Goal: Book appointment/travel/reservation

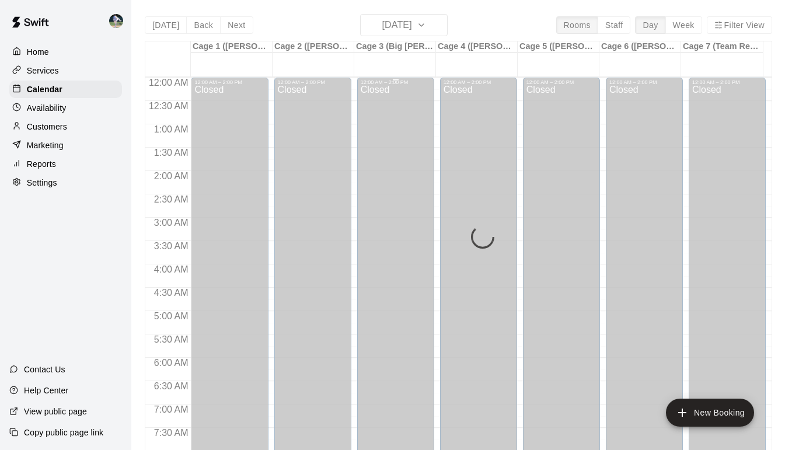
scroll to position [589, 0]
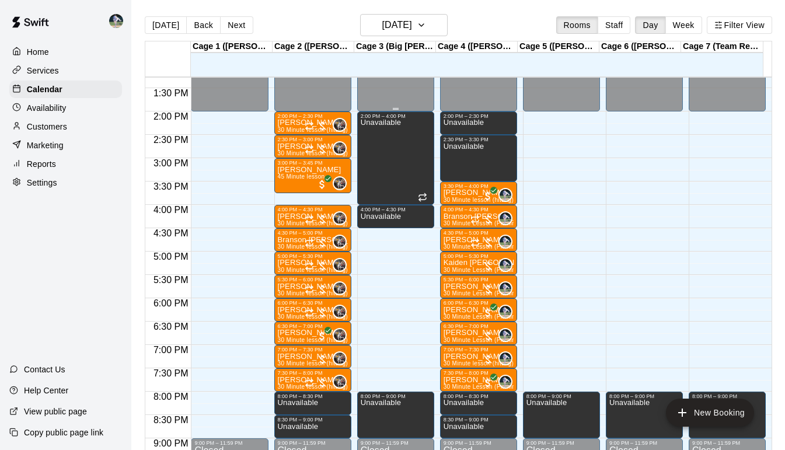
scroll to position [621, 0]
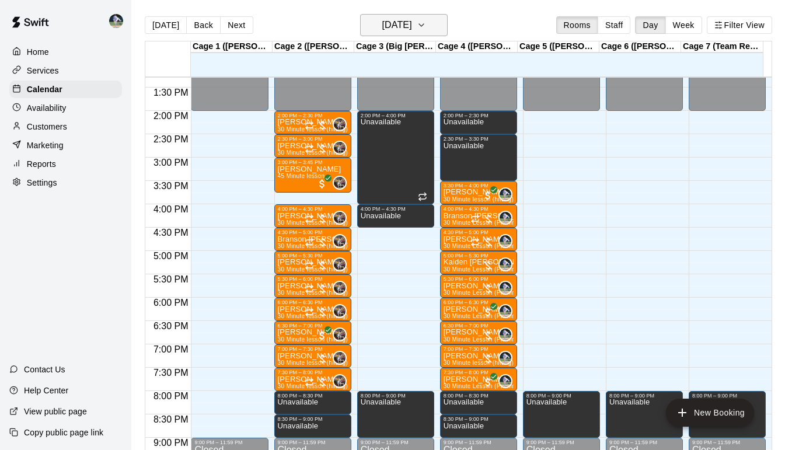
click at [445, 18] on button "[DATE]" at bounding box center [404, 25] width 88 height 22
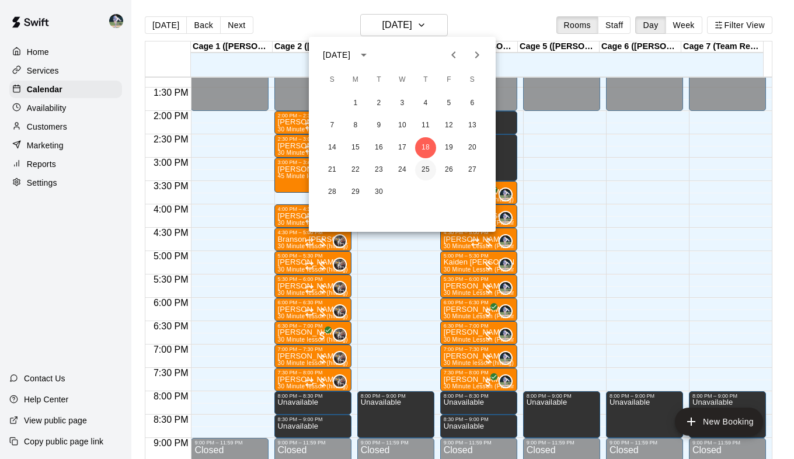
click at [427, 168] on button "25" at bounding box center [425, 169] width 21 height 21
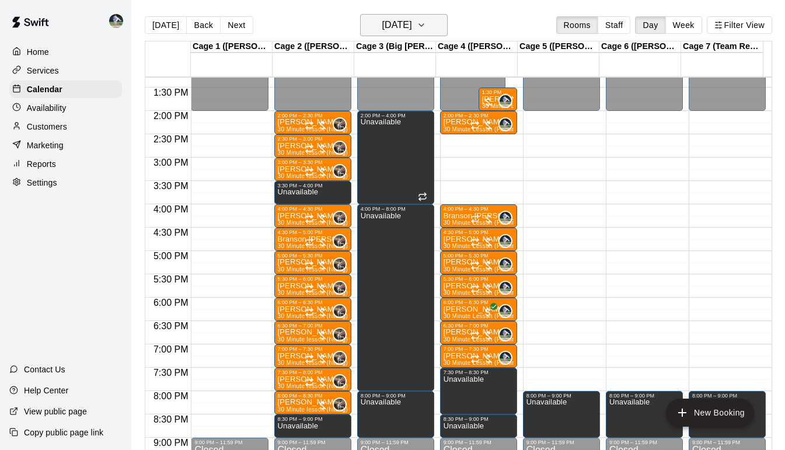
click at [442, 33] on button "[DATE]" at bounding box center [404, 25] width 88 height 22
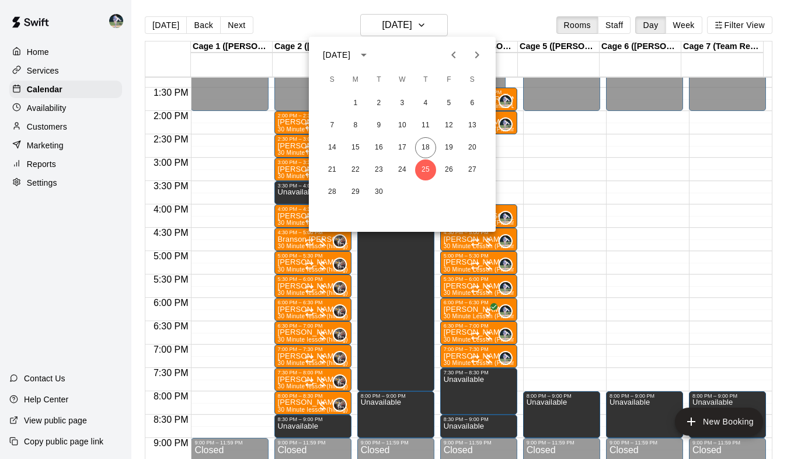
click at [479, 53] on icon "Next month" at bounding box center [477, 55] width 14 height 14
click at [427, 103] on button "2" at bounding box center [425, 103] width 21 height 21
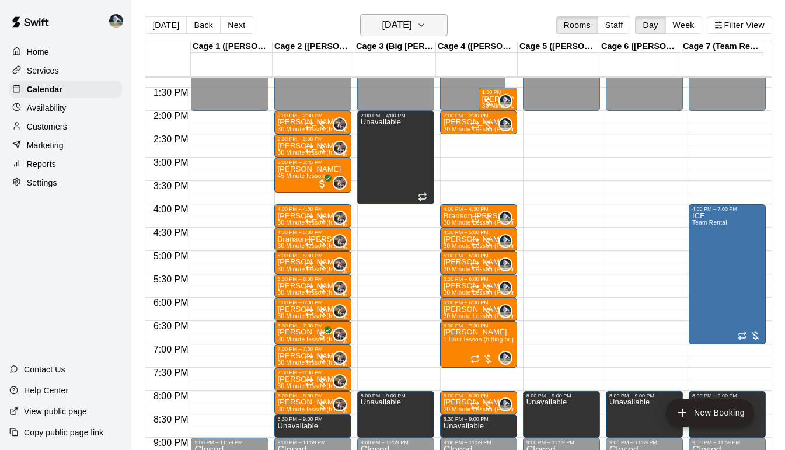
click at [424, 25] on icon "button" at bounding box center [421, 25] width 5 height 2
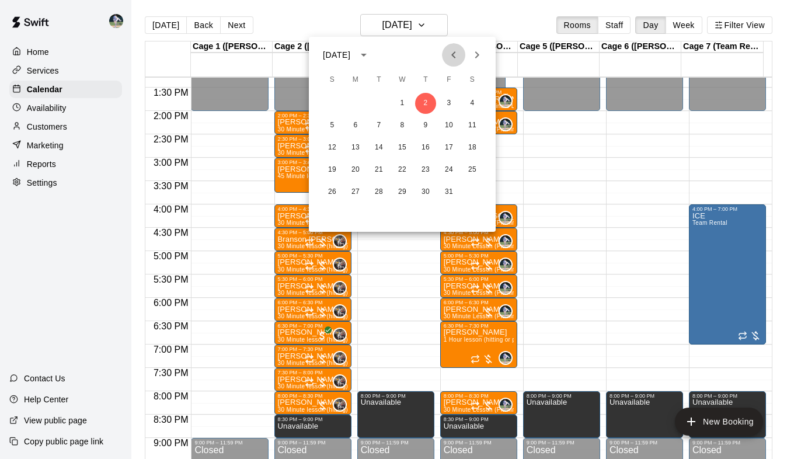
click at [452, 52] on icon "Previous month" at bounding box center [454, 55] width 14 height 14
click at [380, 167] on button "23" at bounding box center [378, 169] width 21 height 21
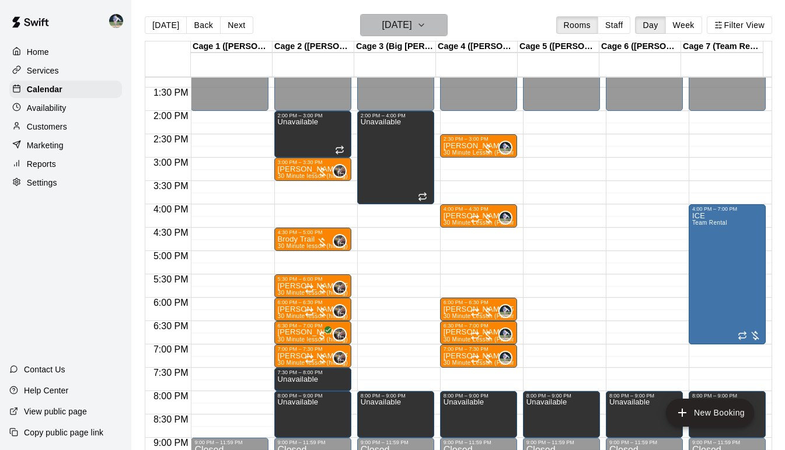
click at [426, 21] on icon "button" at bounding box center [421, 25] width 9 height 14
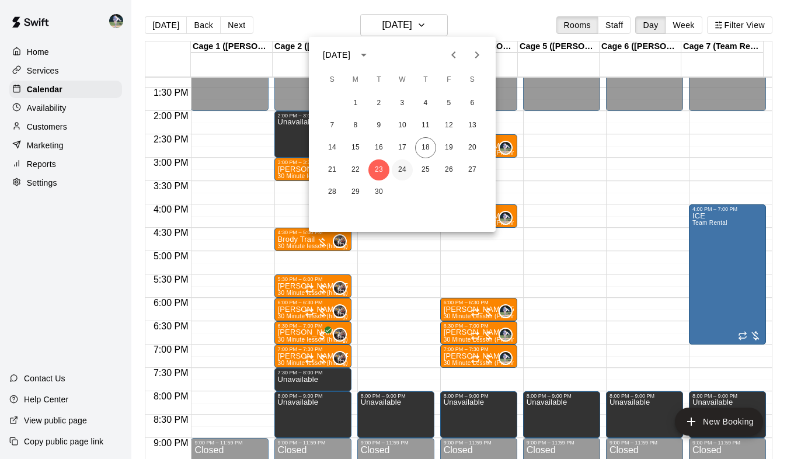
click at [402, 165] on button "24" at bounding box center [402, 169] width 21 height 21
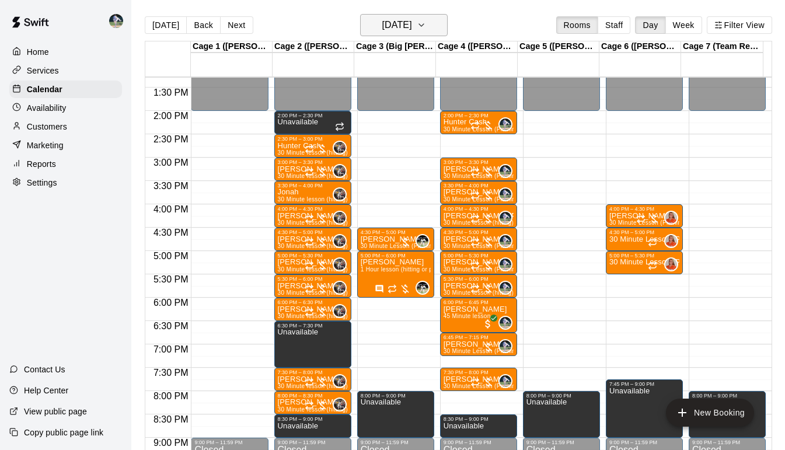
click at [426, 25] on icon "button" at bounding box center [421, 25] width 9 height 14
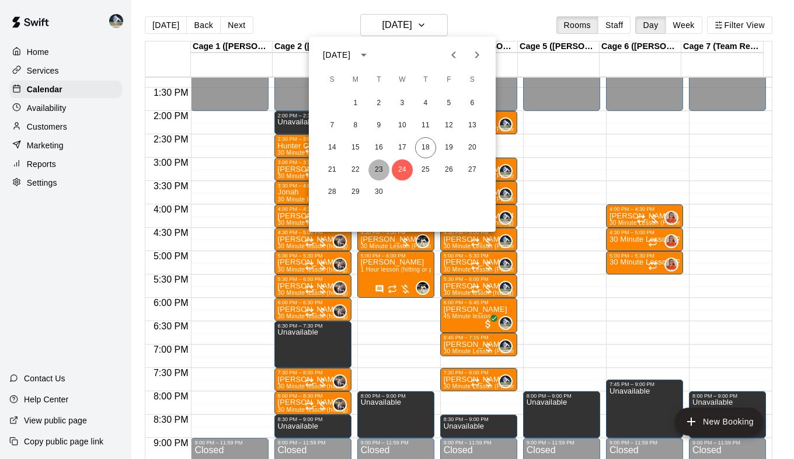
click at [377, 169] on button "23" at bounding box center [378, 169] width 21 height 21
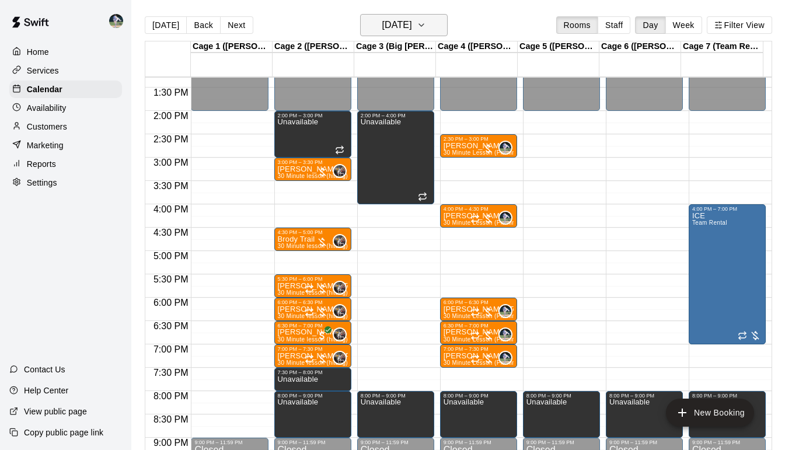
click at [426, 23] on icon "button" at bounding box center [421, 25] width 9 height 14
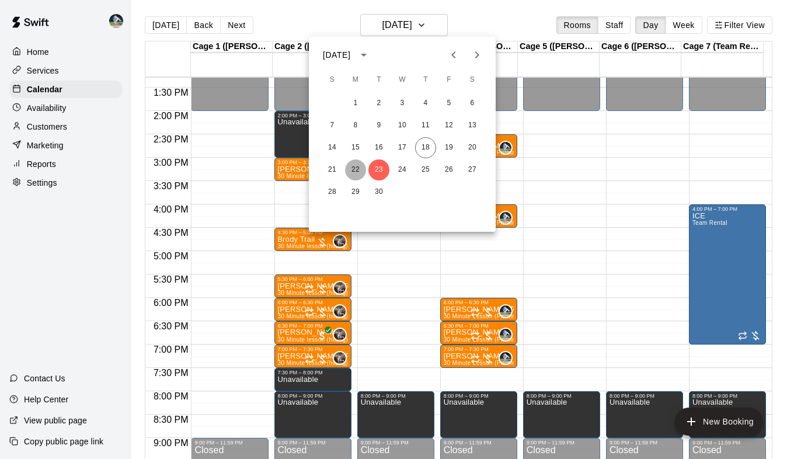
click at [352, 169] on button "22" at bounding box center [355, 169] width 21 height 21
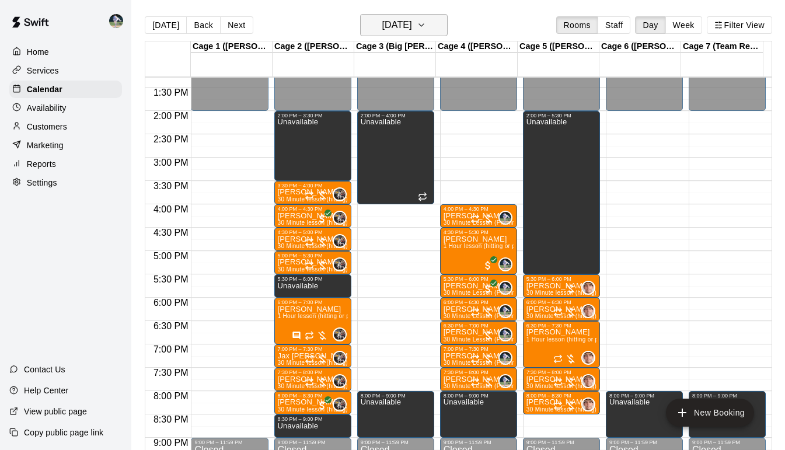
click at [426, 19] on icon "button" at bounding box center [421, 25] width 9 height 14
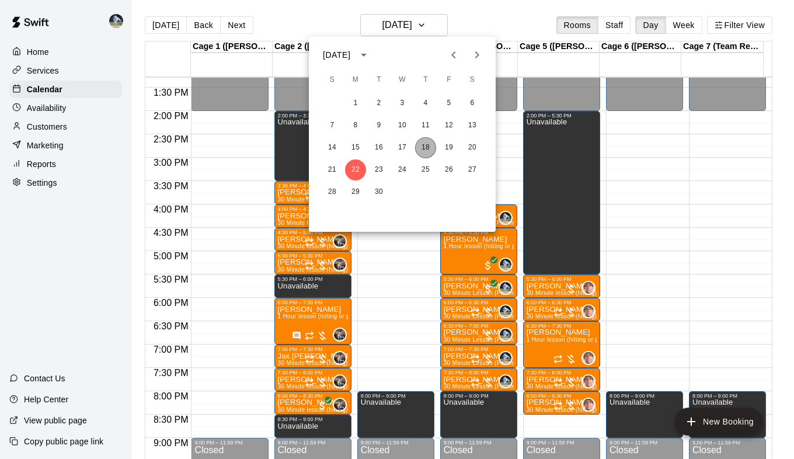
click at [428, 145] on button "18" at bounding box center [425, 147] width 21 height 21
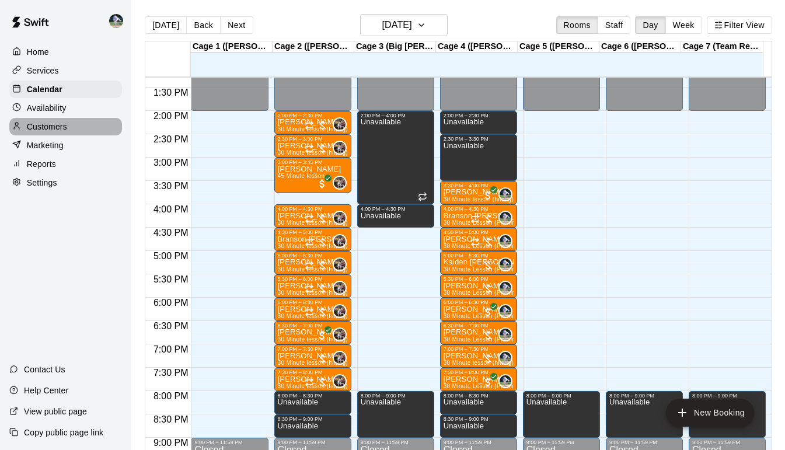
click at [54, 127] on p "Customers" at bounding box center [47, 127] width 40 height 12
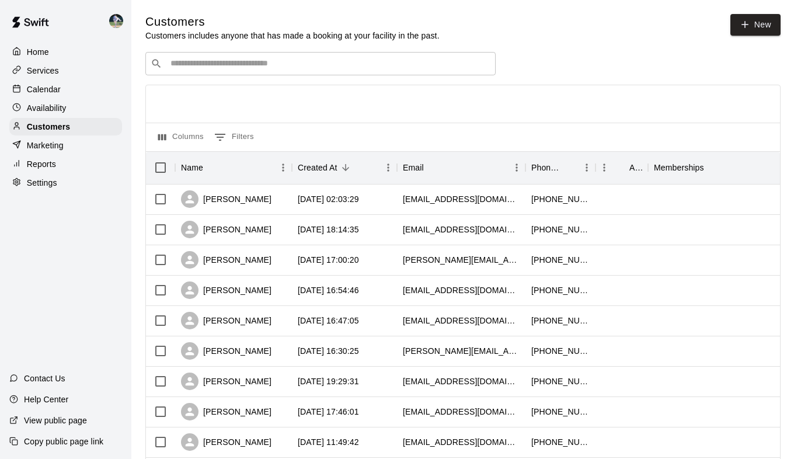
click at [211, 62] on input "Search customers by name or email" at bounding box center [328, 64] width 323 height 12
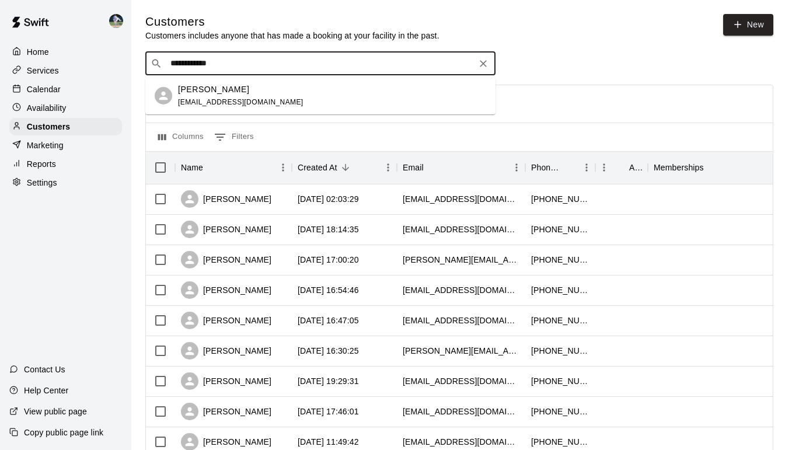
type input "**********"
click at [210, 98] on div "[PERSON_NAME] [EMAIL_ADDRESS][DOMAIN_NAME]" at bounding box center [241, 96] width 126 height 25
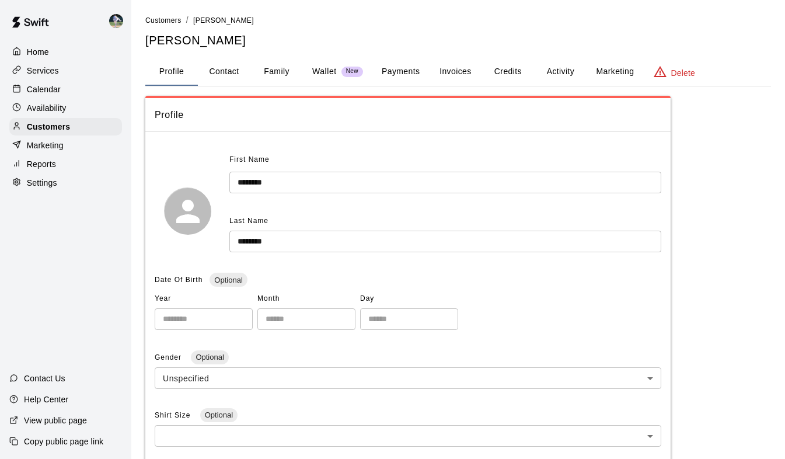
click at [217, 71] on button "Contact" at bounding box center [224, 72] width 53 height 28
select select "**"
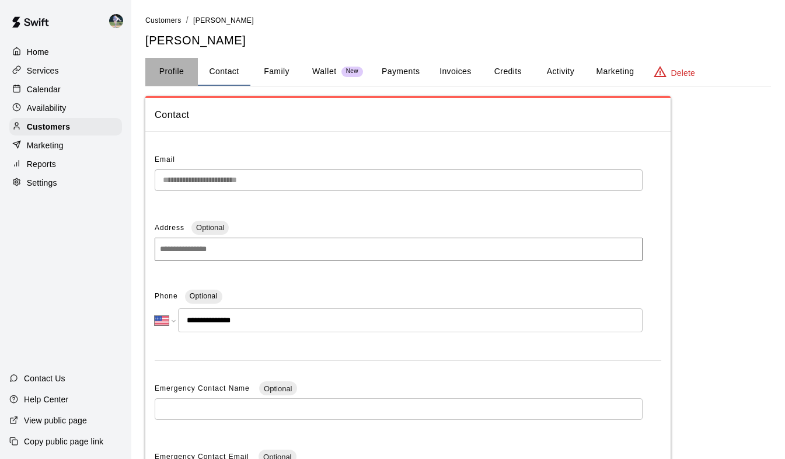
click at [181, 71] on button "Profile" at bounding box center [171, 72] width 53 height 28
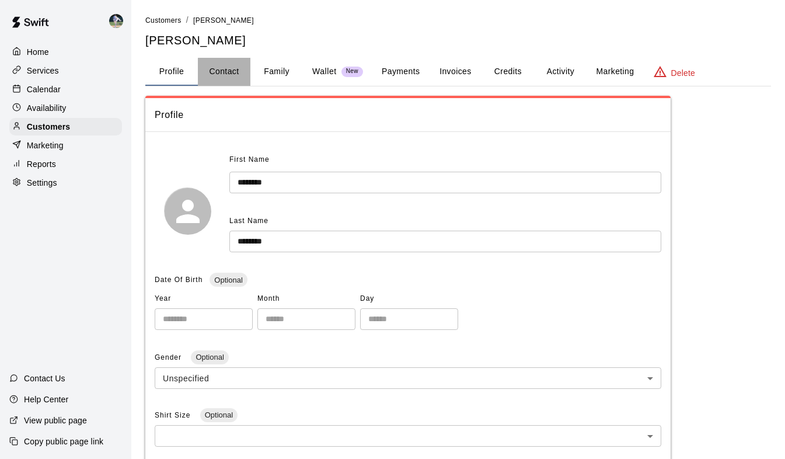
click at [218, 69] on button "Contact" at bounding box center [224, 72] width 53 height 28
select select "**"
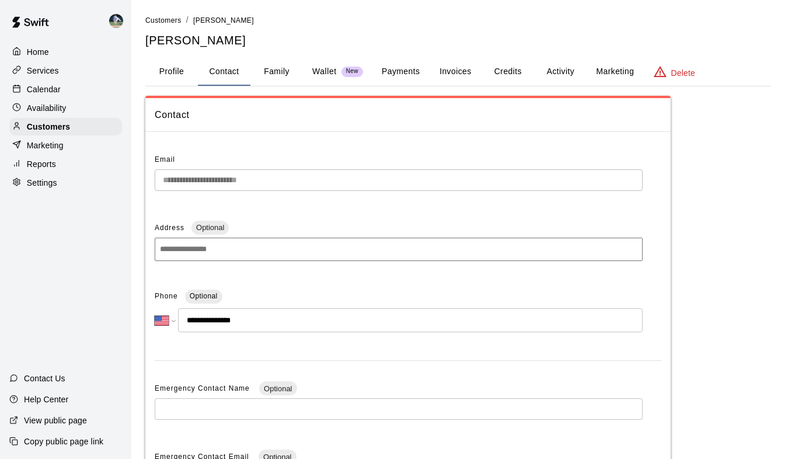
click at [54, 93] on p "Calendar" at bounding box center [44, 90] width 34 height 12
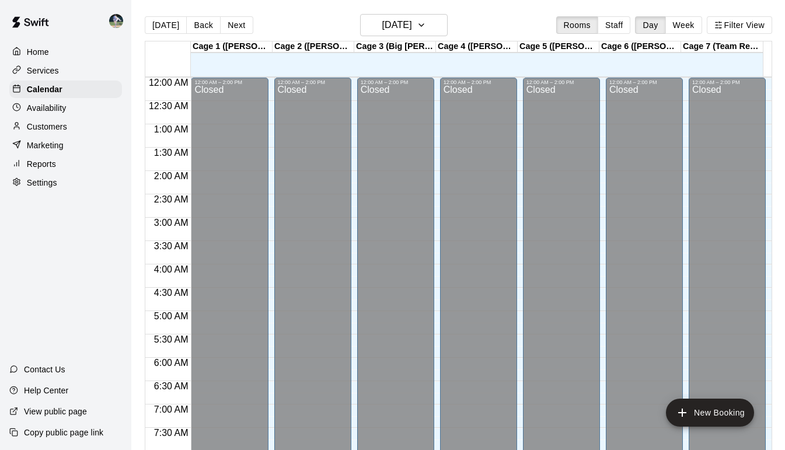
scroll to position [497, 0]
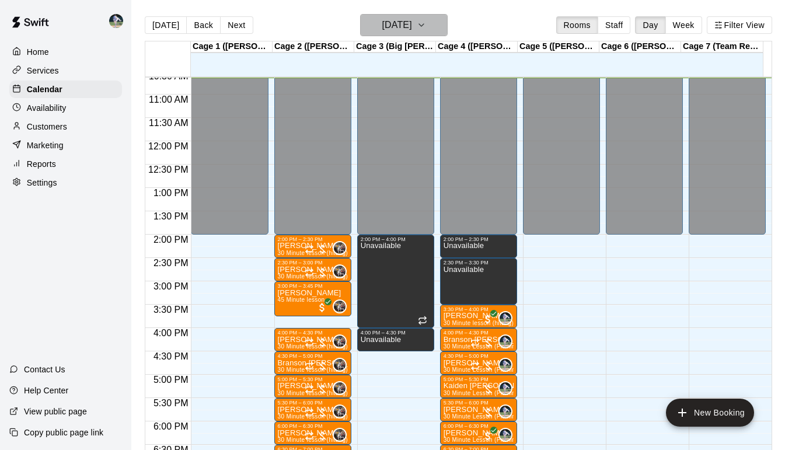
click at [426, 24] on icon "button" at bounding box center [421, 25] width 9 height 14
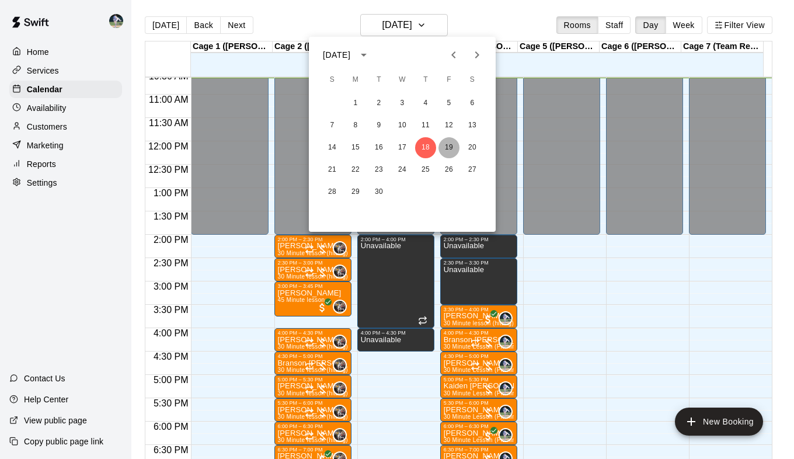
click at [454, 146] on button "19" at bounding box center [449, 147] width 21 height 21
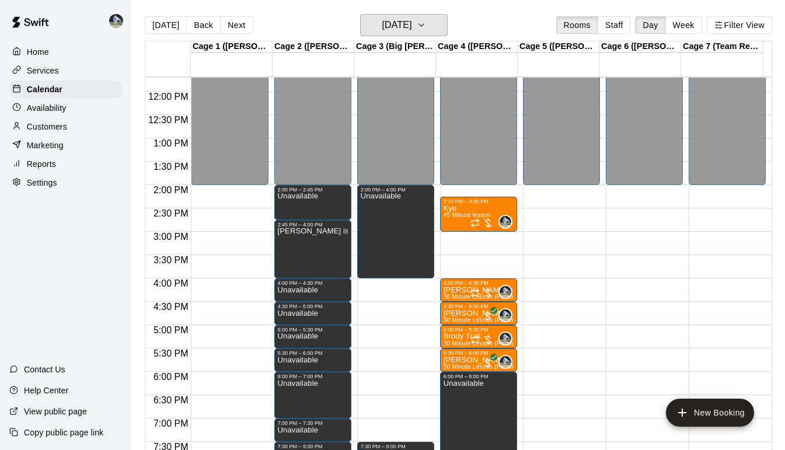
scroll to position [560, 0]
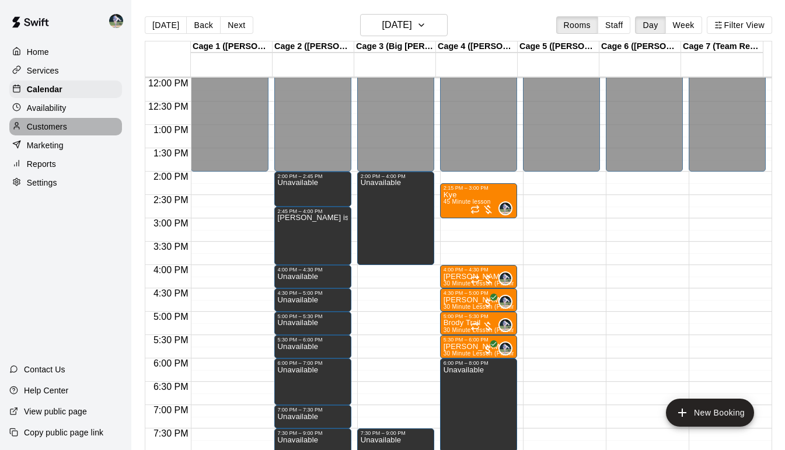
click at [51, 129] on p "Customers" at bounding box center [47, 127] width 40 height 12
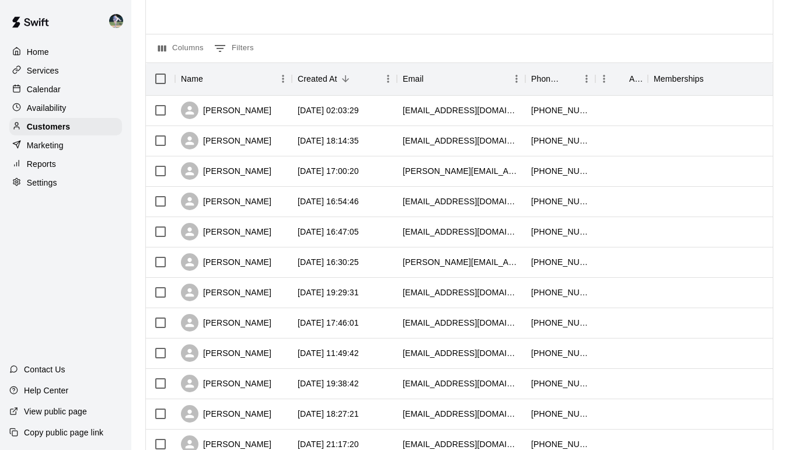
scroll to position [89, 0]
click at [226, 351] on div "[PERSON_NAME]" at bounding box center [226, 353] width 91 height 18
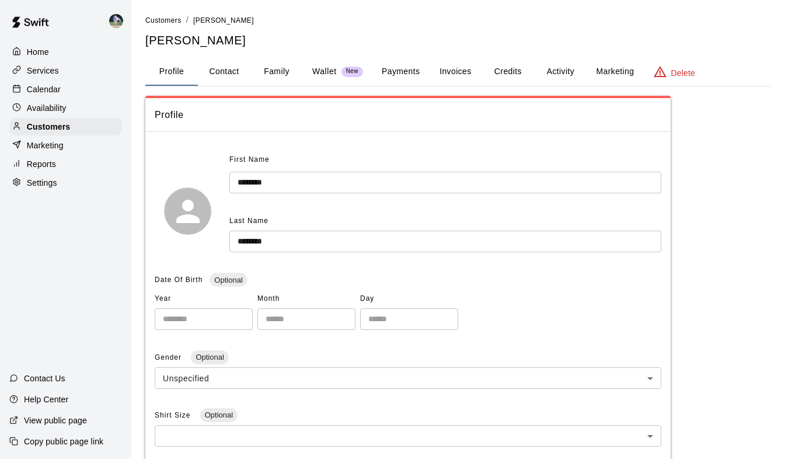
click at [232, 72] on button "Contact" at bounding box center [224, 72] width 53 height 28
select select "**"
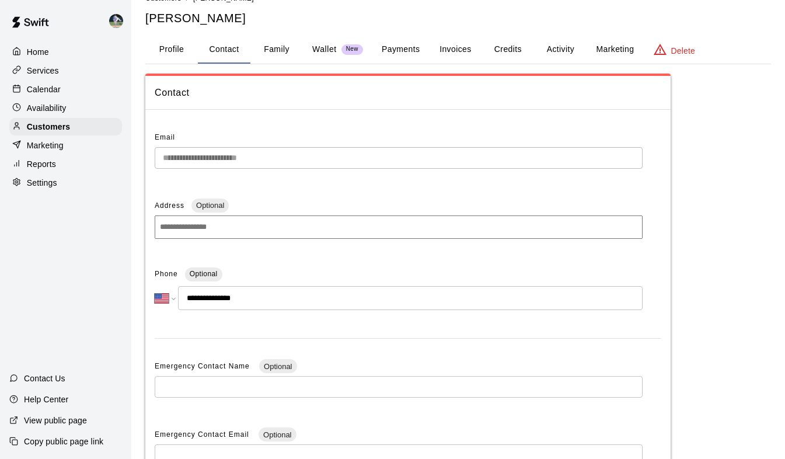
scroll to position [22, 0]
click at [40, 88] on p "Calendar" at bounding box center [44, 90] width 34 height 12
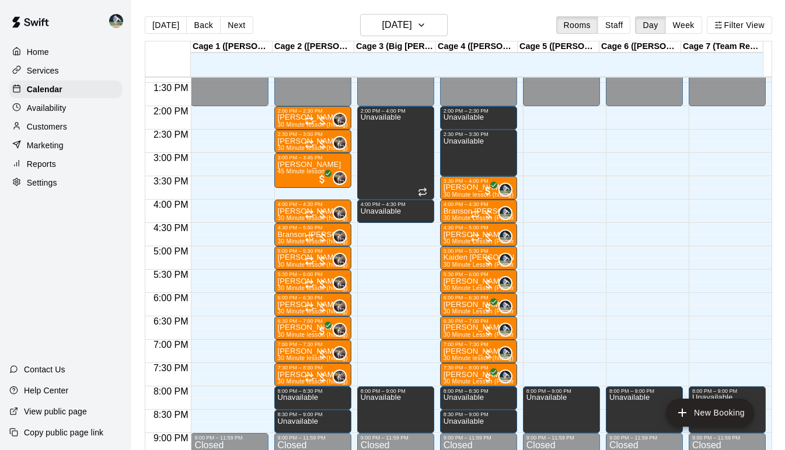
scroll to position [625, 0]
click at [426, 24] on icon "button" at bounding box center [421, 25] width 9 height 14
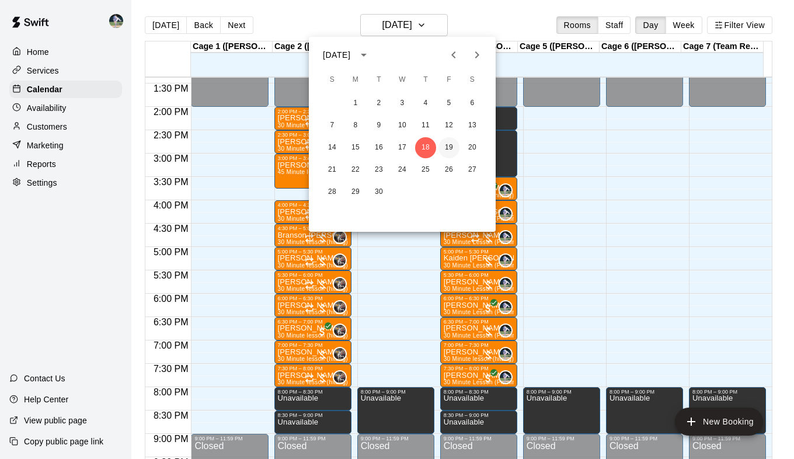
click at [450, 148] on button "19" at bounding box center [449, 147] width 21 height 21
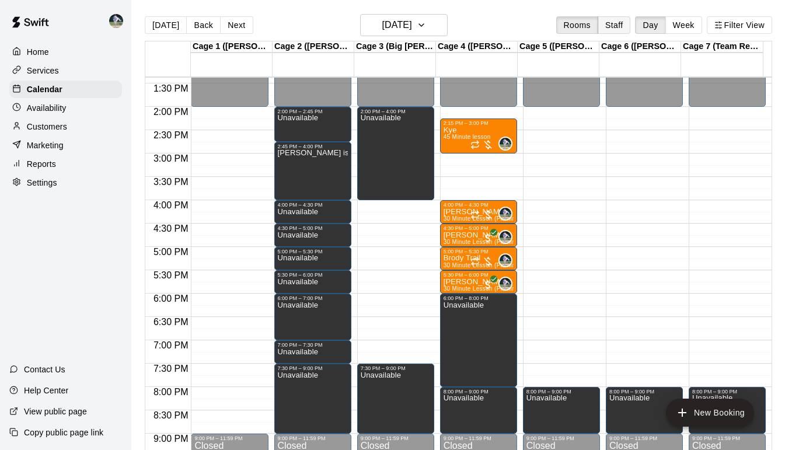
click at [622, 27] on button "Staff" at bounding box center [614, 25] width 33 height 18
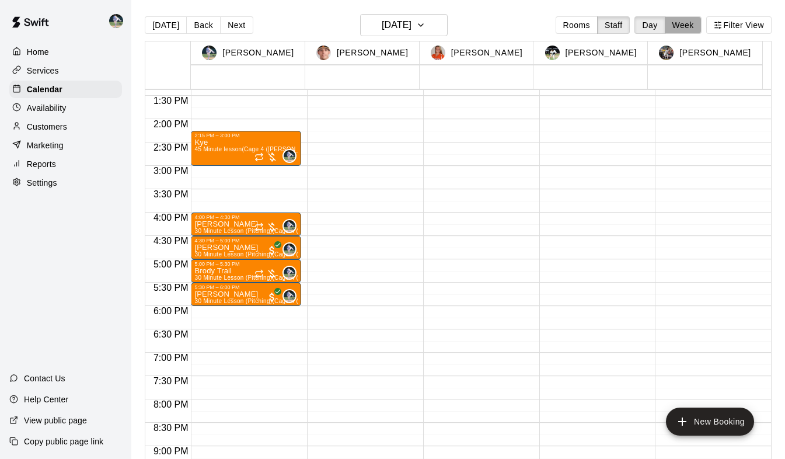
click at [686, 24] on button "Week" at bounding box center [683, 25] width 37 height 18
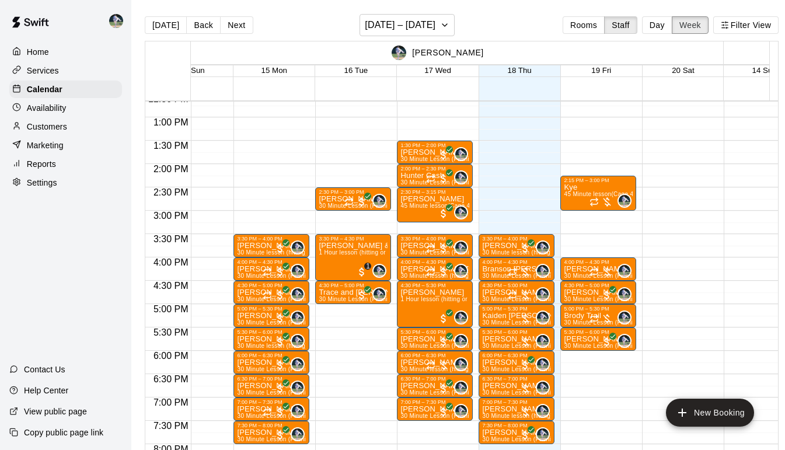
scroll to position [592, 39]
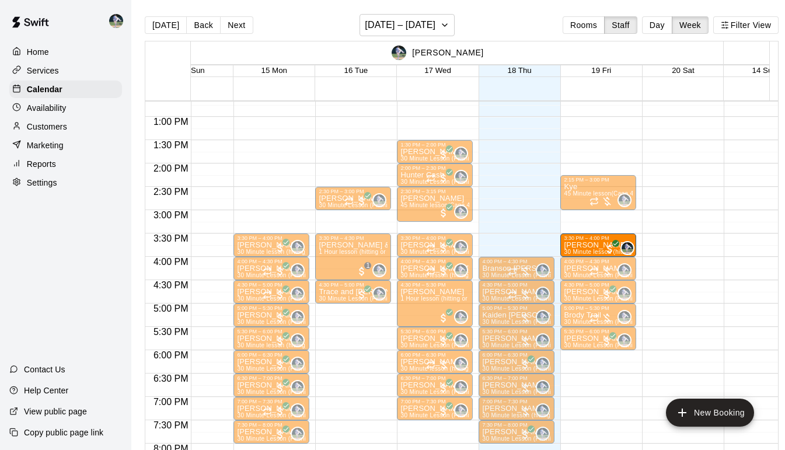
drag, startPoint x: 514, startPoint y: 249, endPoint x: 589, endPoint y: 249, distance: 75.3
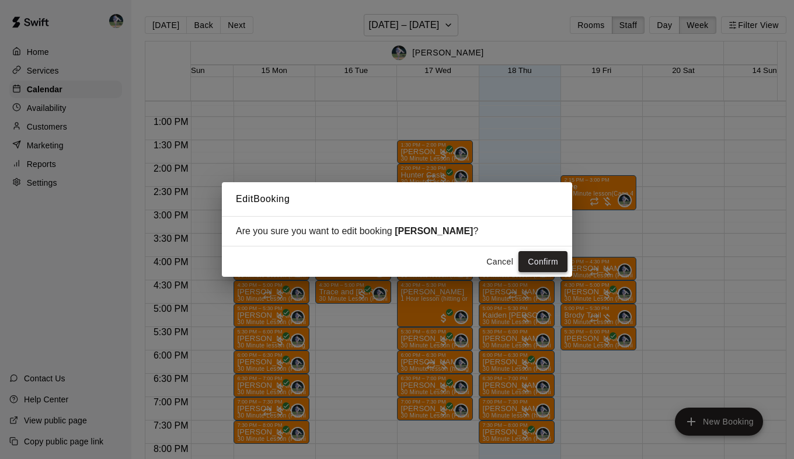
click at [541, 259] on button "Confirm" at bounding box center [543, 262] width 49 height 22
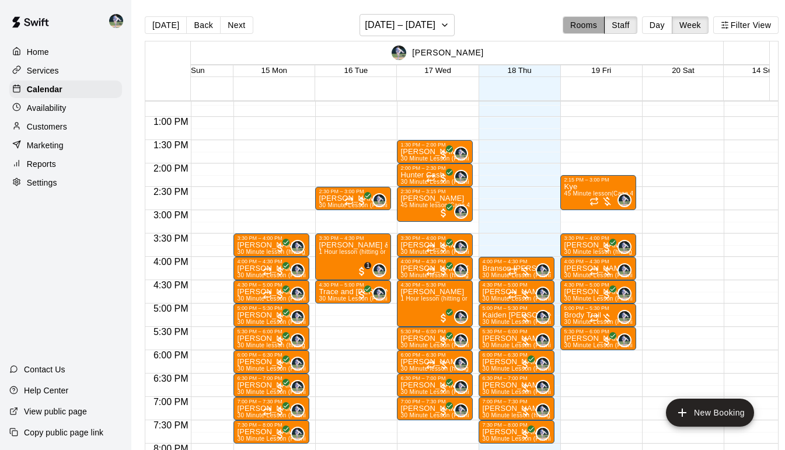
click at [595, 26] on button "Rooms" at bounding box center [584, 25] width 42 height 18
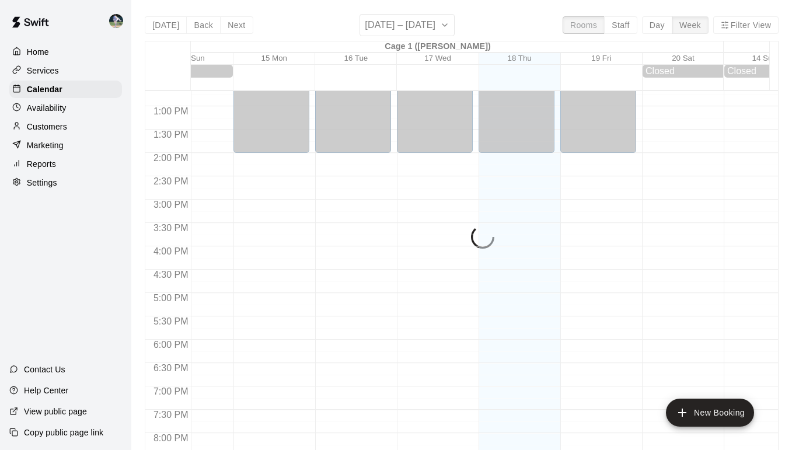
scroll to position [592, 0]
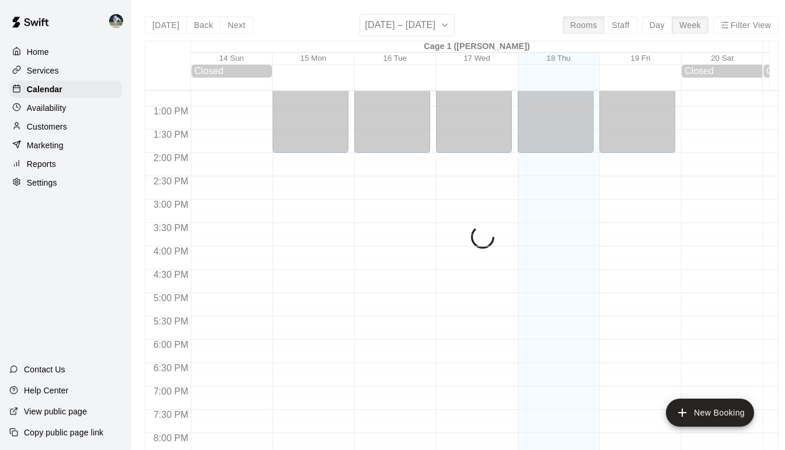
click at [651, 27] on div "[DATE] Back Next [DATE] – [DATE] Rooms Staff Day Week Filter View Cage 1 ([PERS…" at bounding box center [462, 239] width 634 height 450
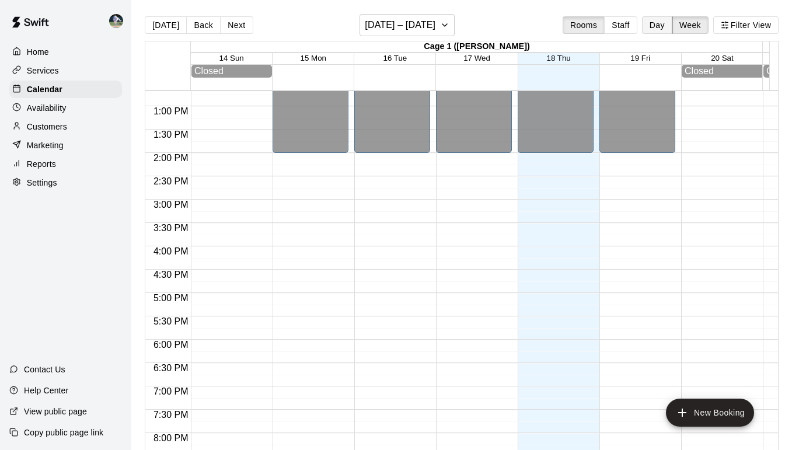
click at [662, 26] on button "Day" at bounding box center [657, 25] width 30 height 18
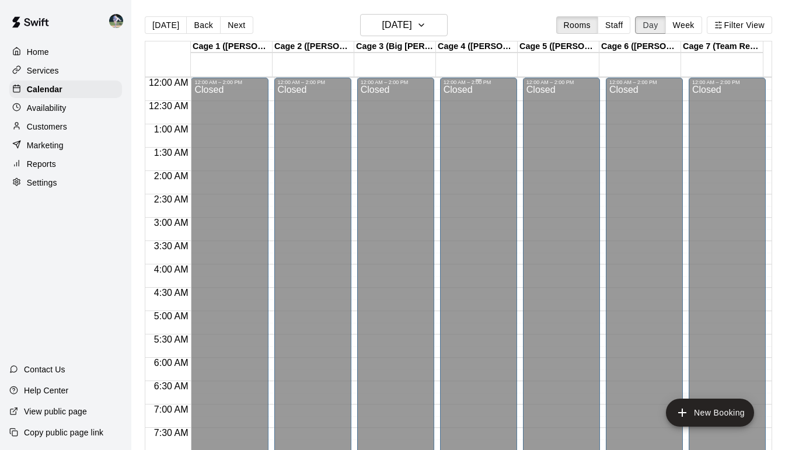
scroll to position [500, 0]
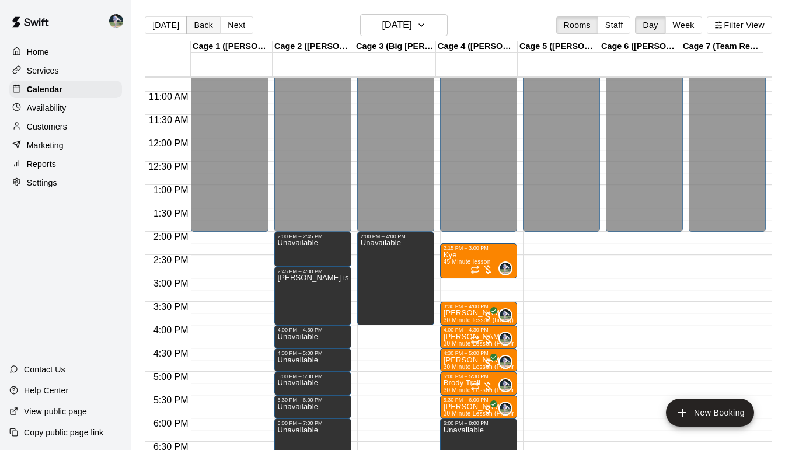
click at [203, 25] on button "Back" at bounding box center [203, 25] width 34 height 18
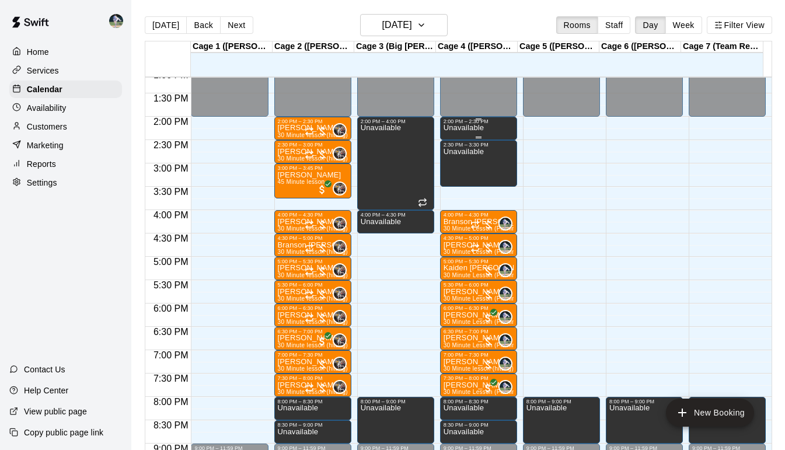
scroll to position [617, 0]
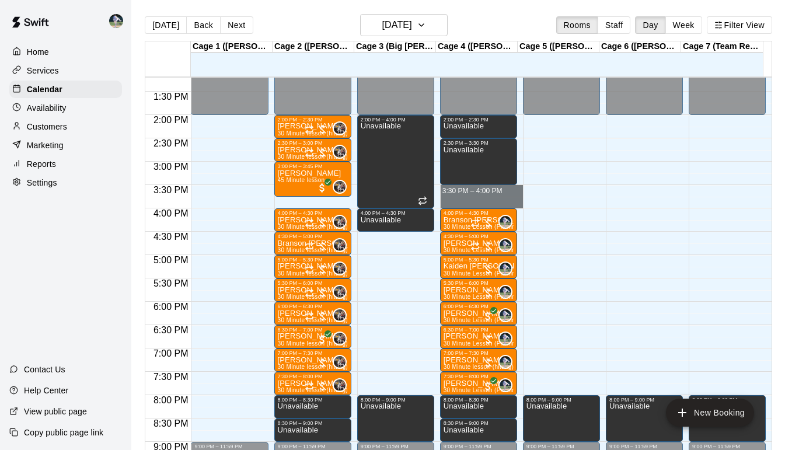
drag, startPoint x: 468, startPoint y: 190, endPoint x: 472, endPoint y: 204, distance: 14.4
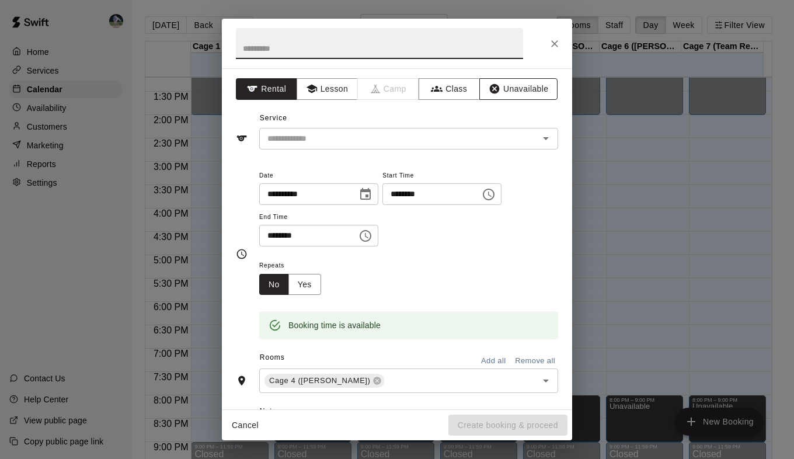
click at [502, 91] on button "Unavailable" at bounding box center [518, 89] width 78 height 22
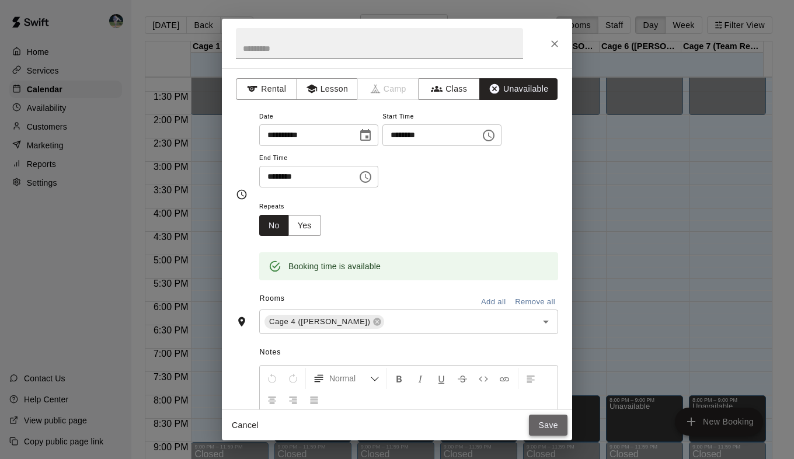
click at [549, 423] on button "Save" at bounding box center [548, 426] width 39 height 22
